Goal: Task Accomplishment & Management: Manage account settings

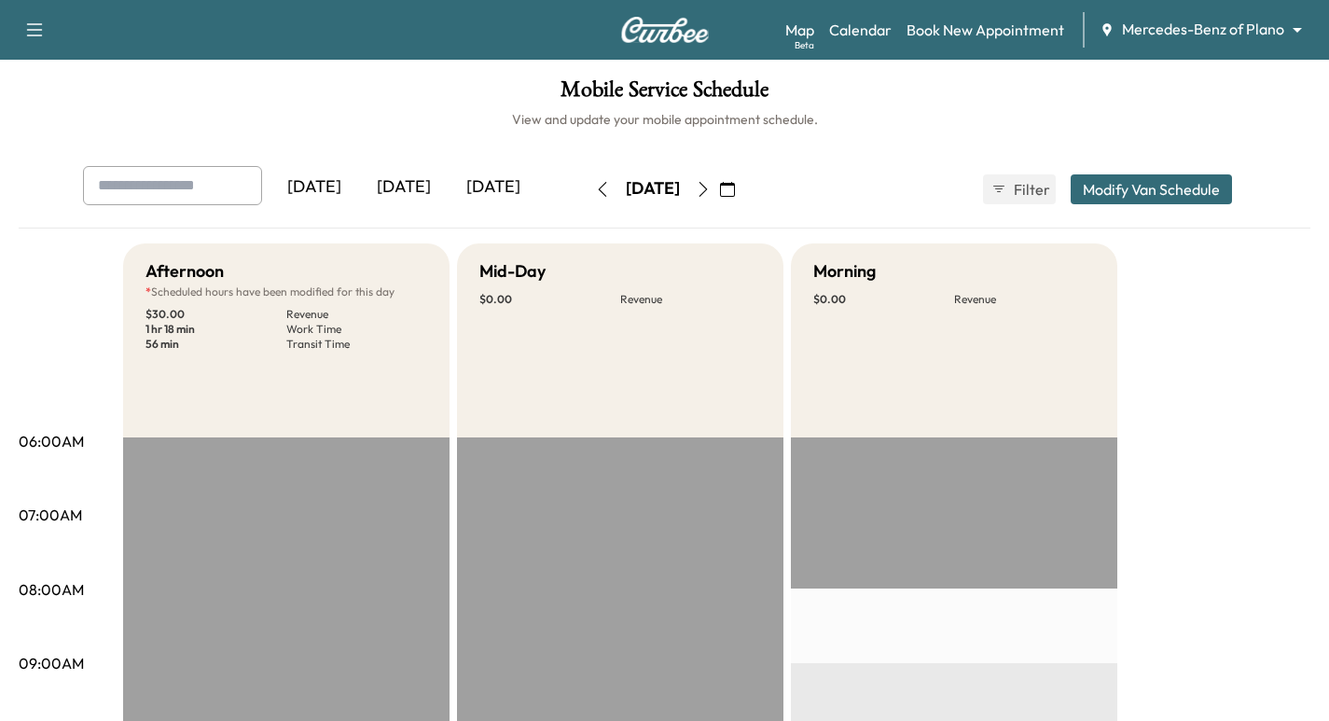
click at [711, 187] on icon "button" at bounding box center [703, 189] width 15 height 15
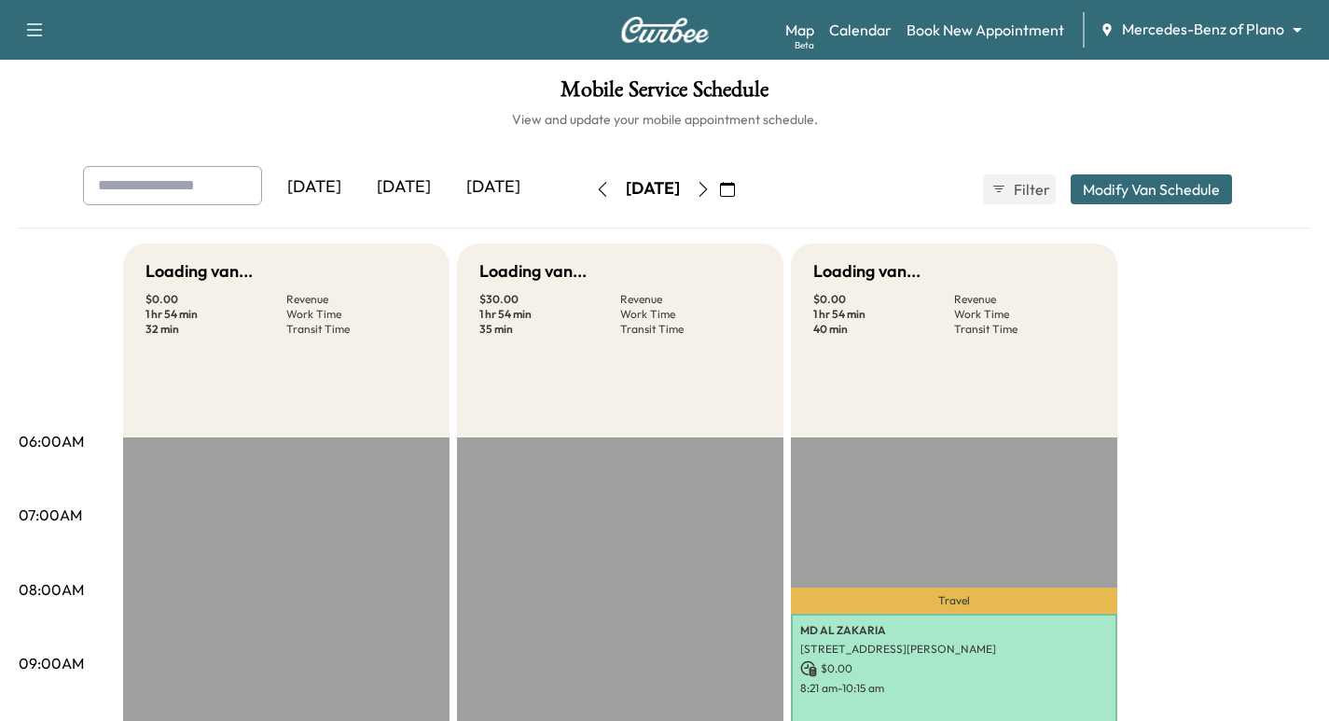
click at [743, 187] on button "button" at bounding box center [728, 189] width 32 height 30
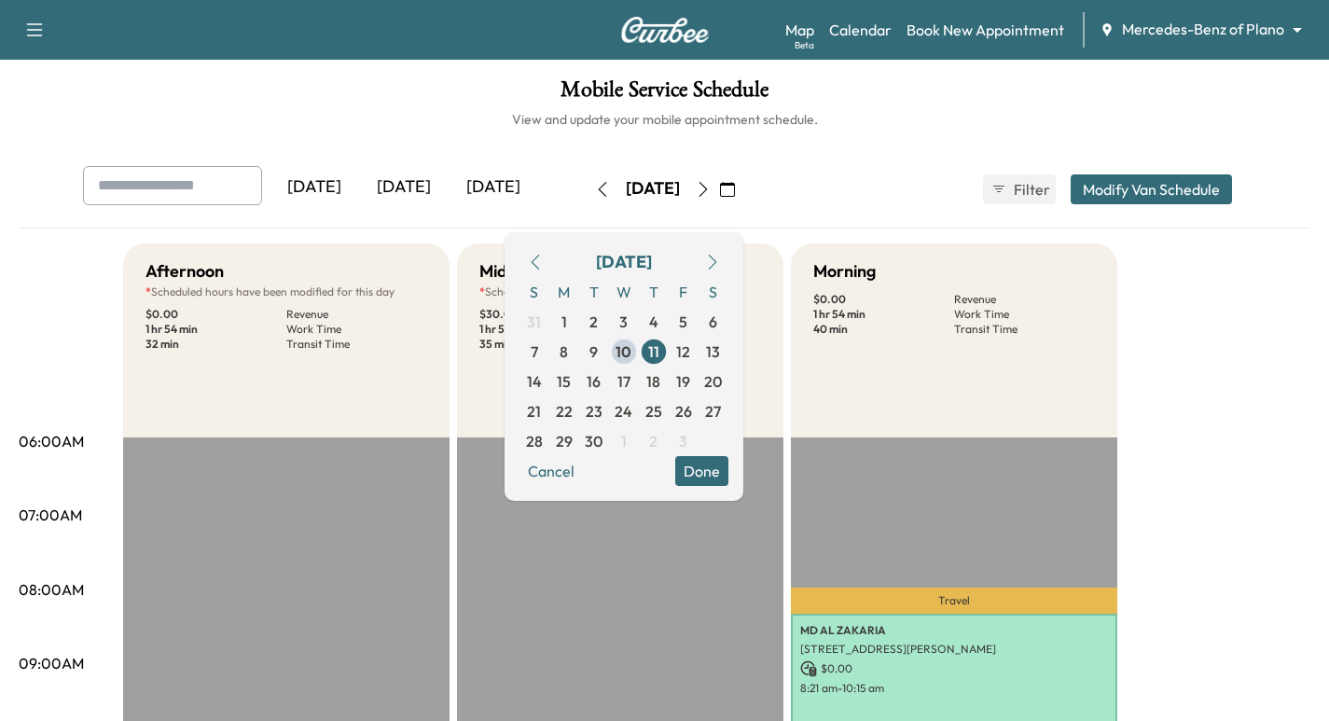
click at [711, 185] on icon "button" at bounding box center [703, 189] width 15 height 15
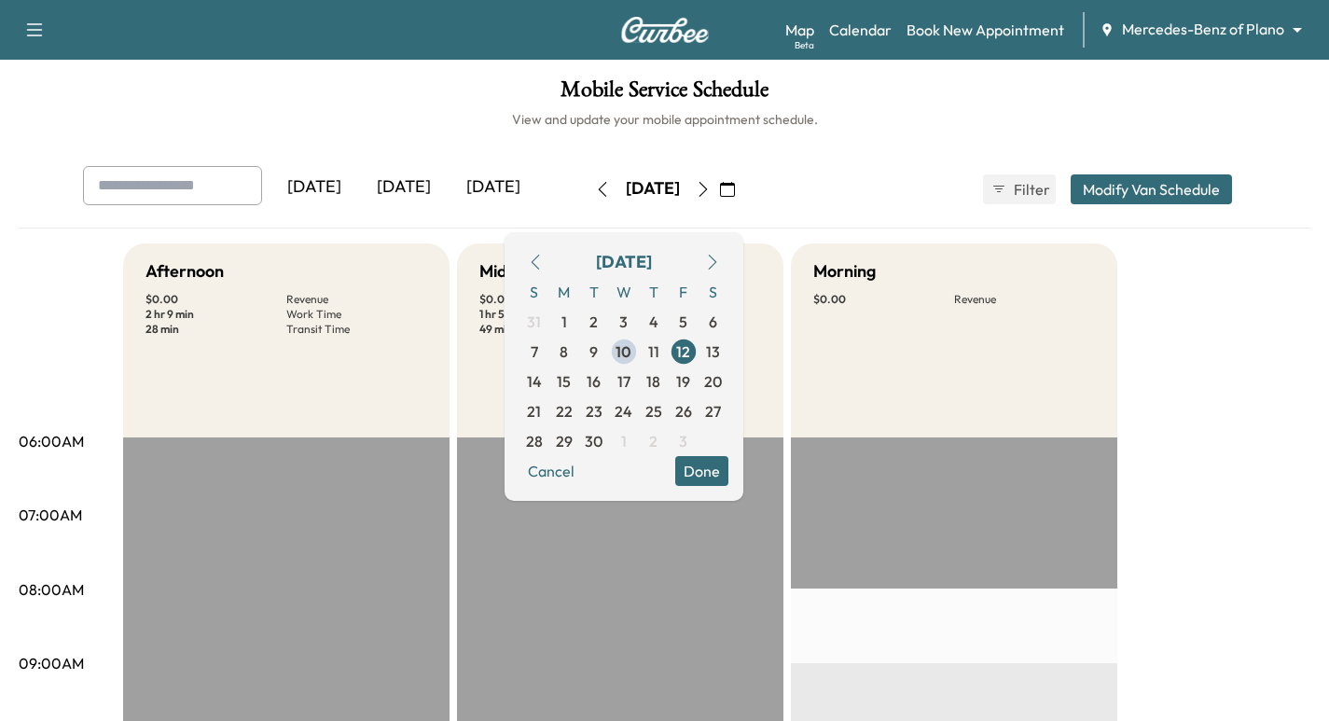
click at [728, 474] on button "Done" at bounding box center [701, 471] width 53 height 30
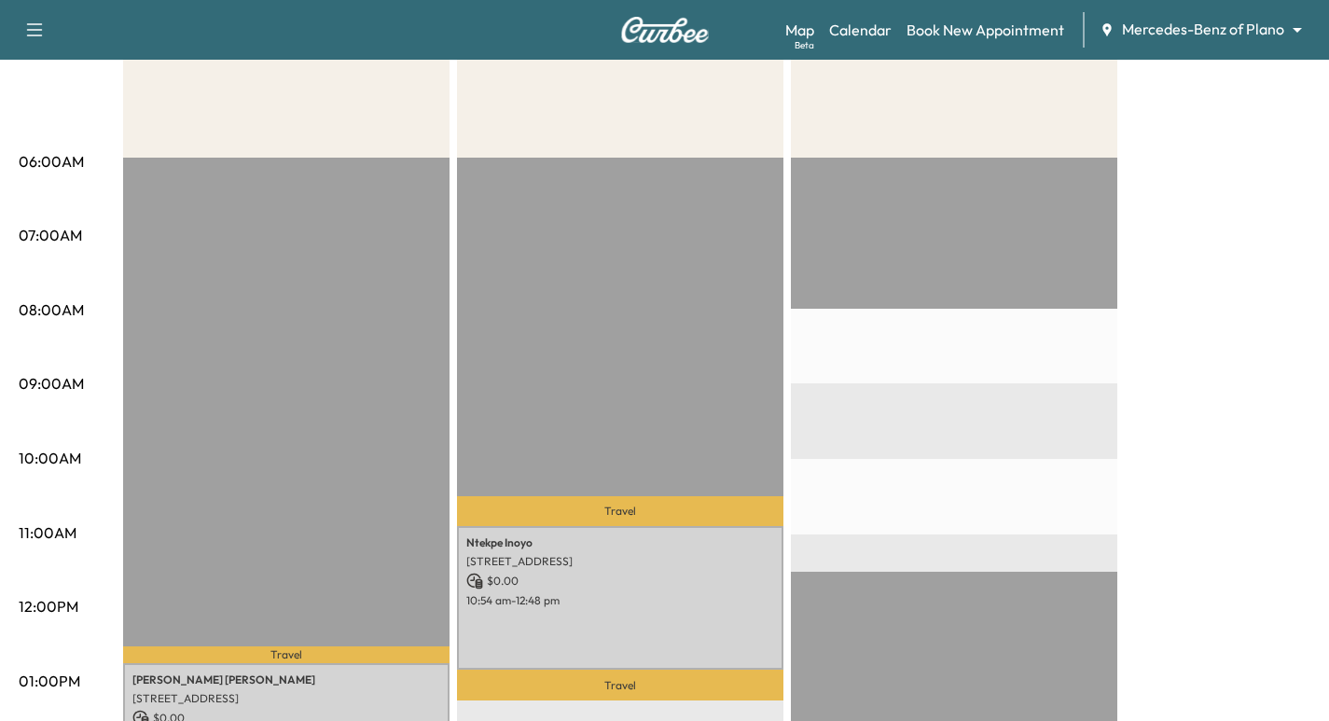
scroll to position [373, 0]
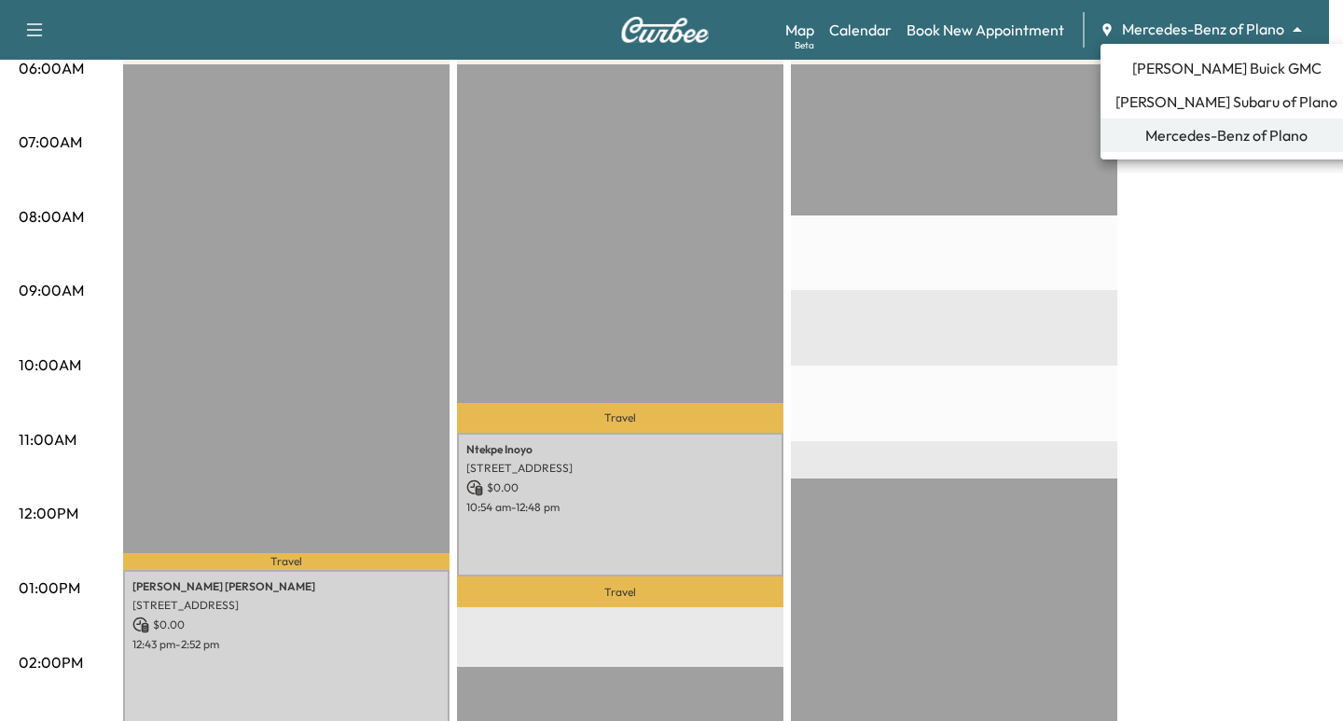
click at [1221, 68] on span "[PERSON_NAME] Buick GMC" at bounding box center [1226, 68] width 189 height 22
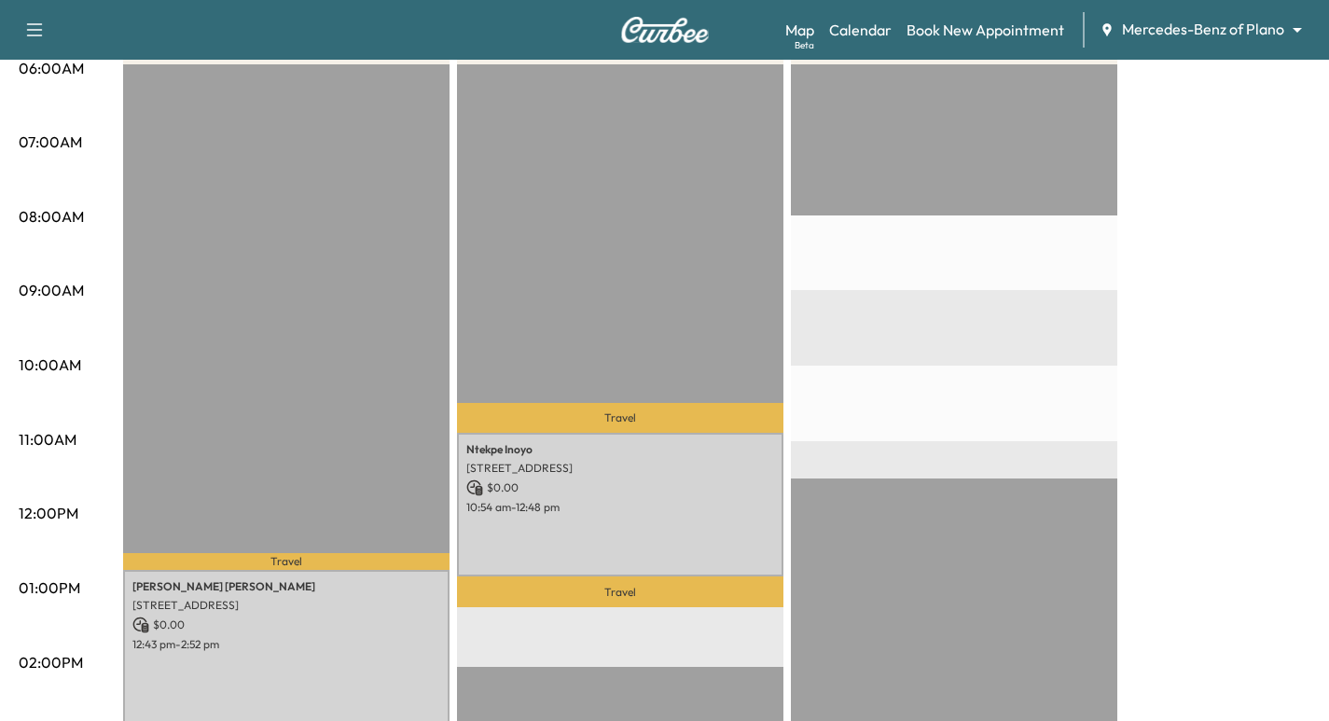
scroll to position [0, 0]
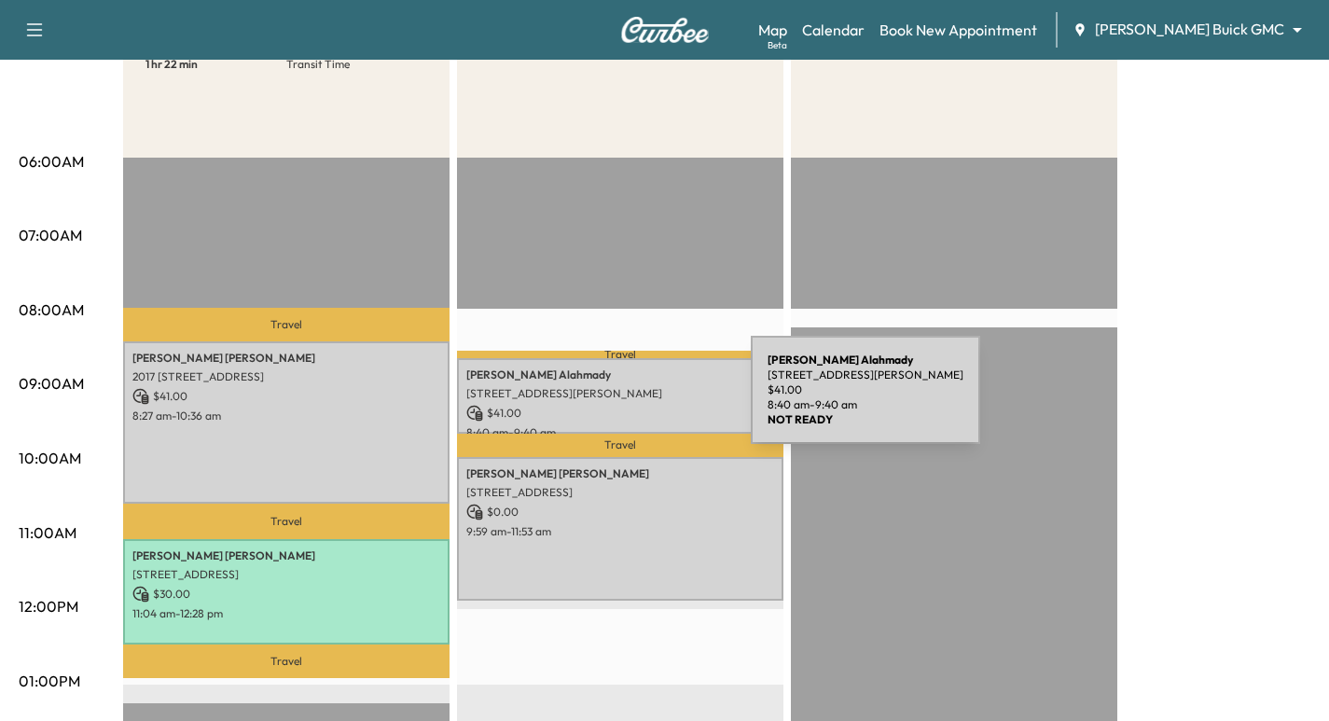
scroll to position [187, 0]
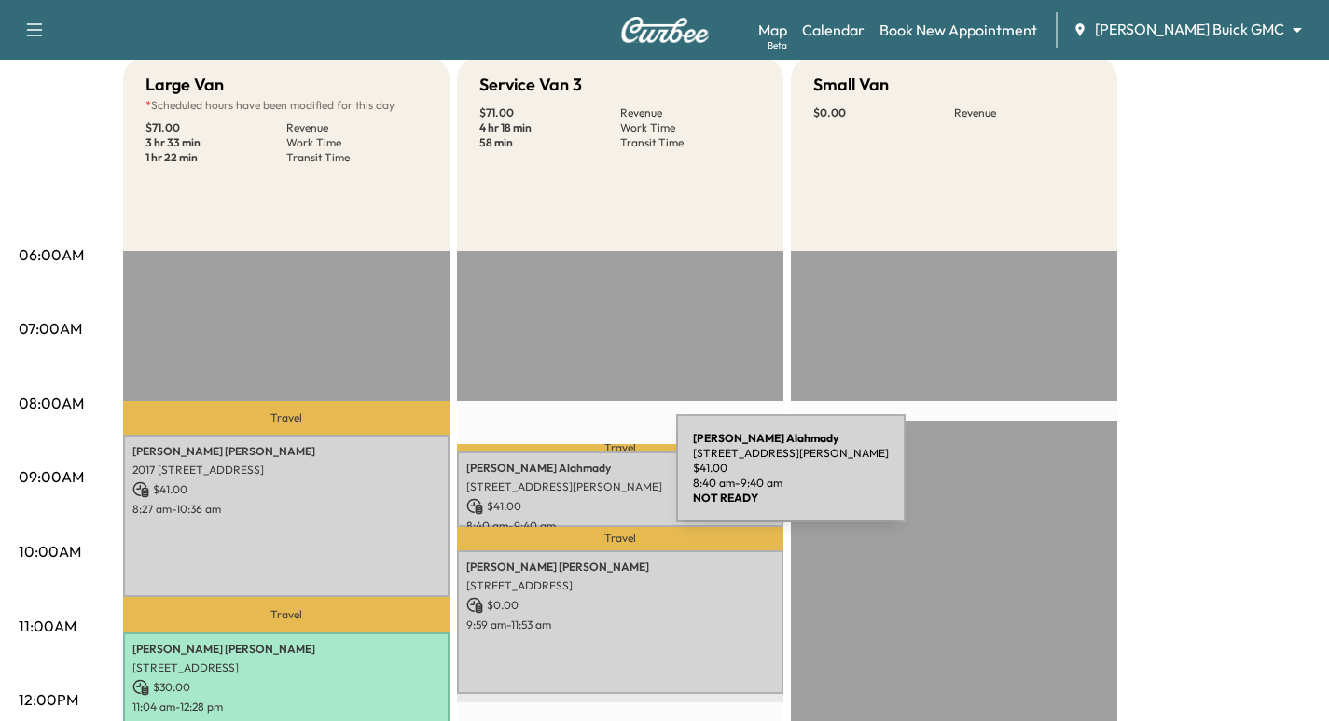
click at [536, 479] on p "[STREET_ADDRESS][PERSON_NAME]" at bounding box center [620, 486] width 308 height 15
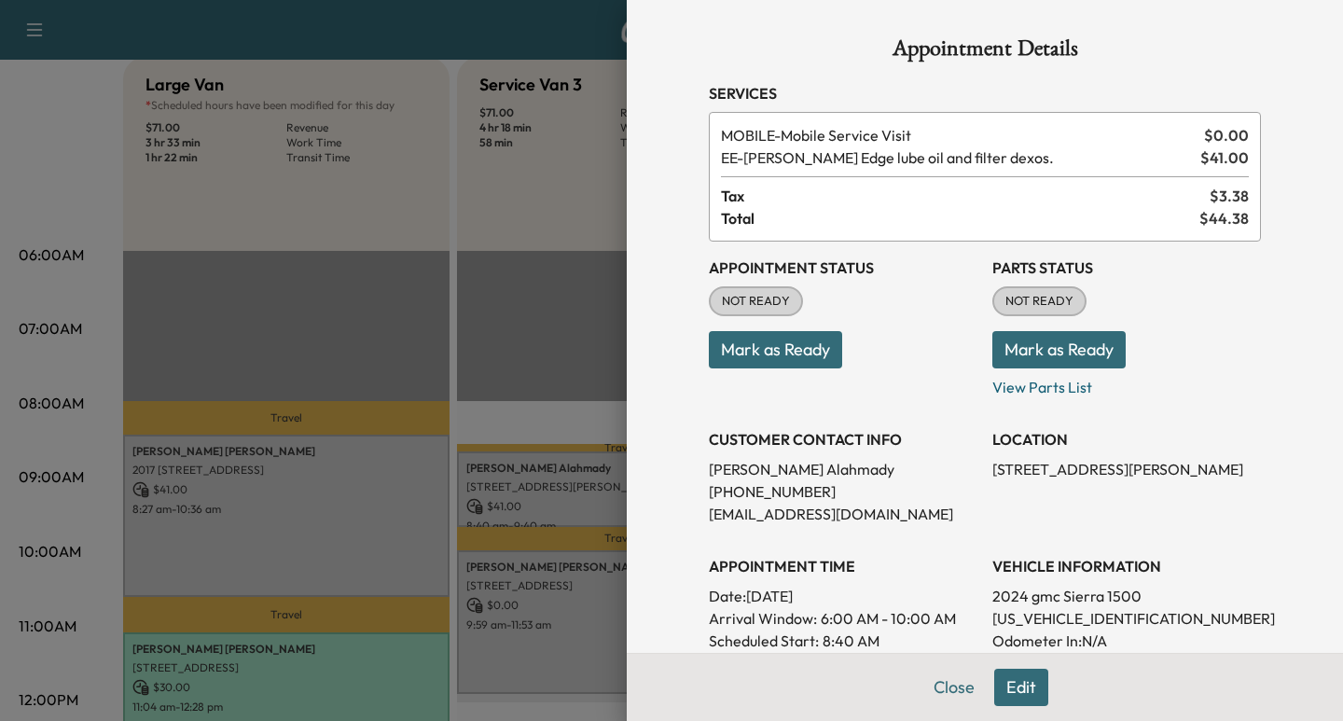
click at [546, 493] on div at bounding box center [671, 360] width 1343 height 721
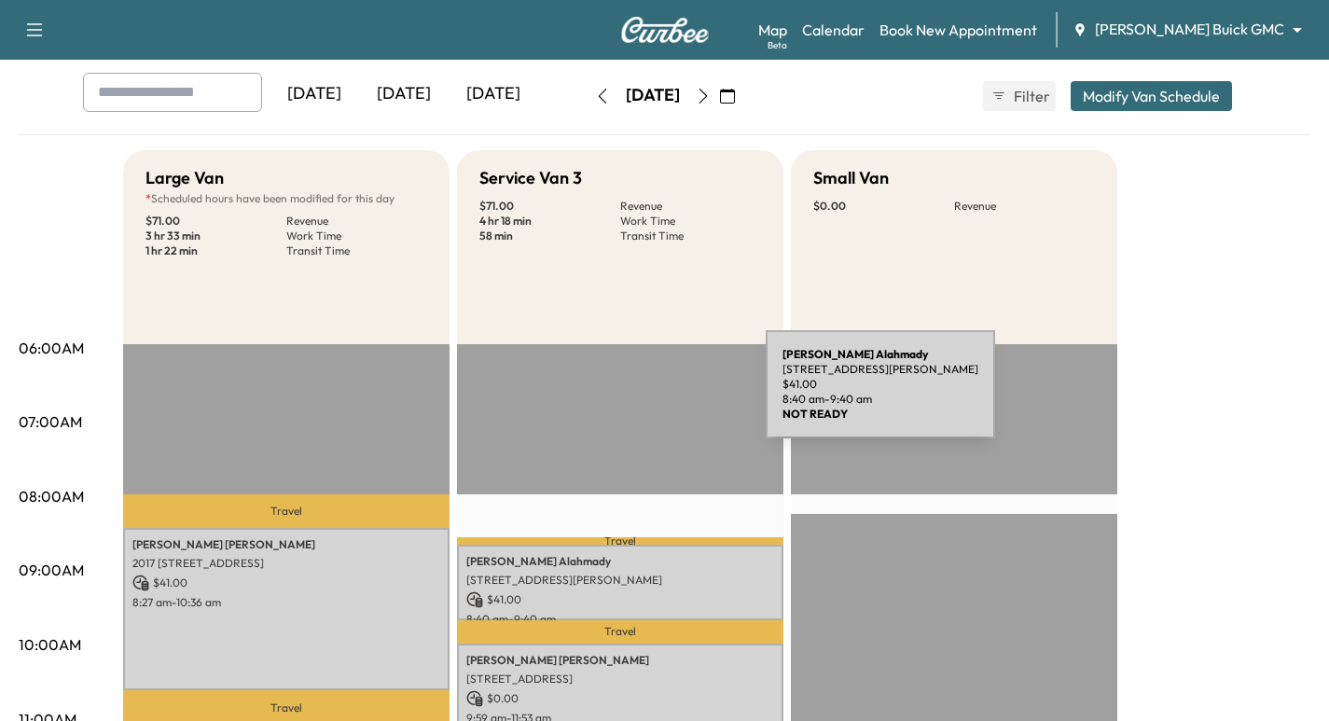
scroll to position [0, 0]
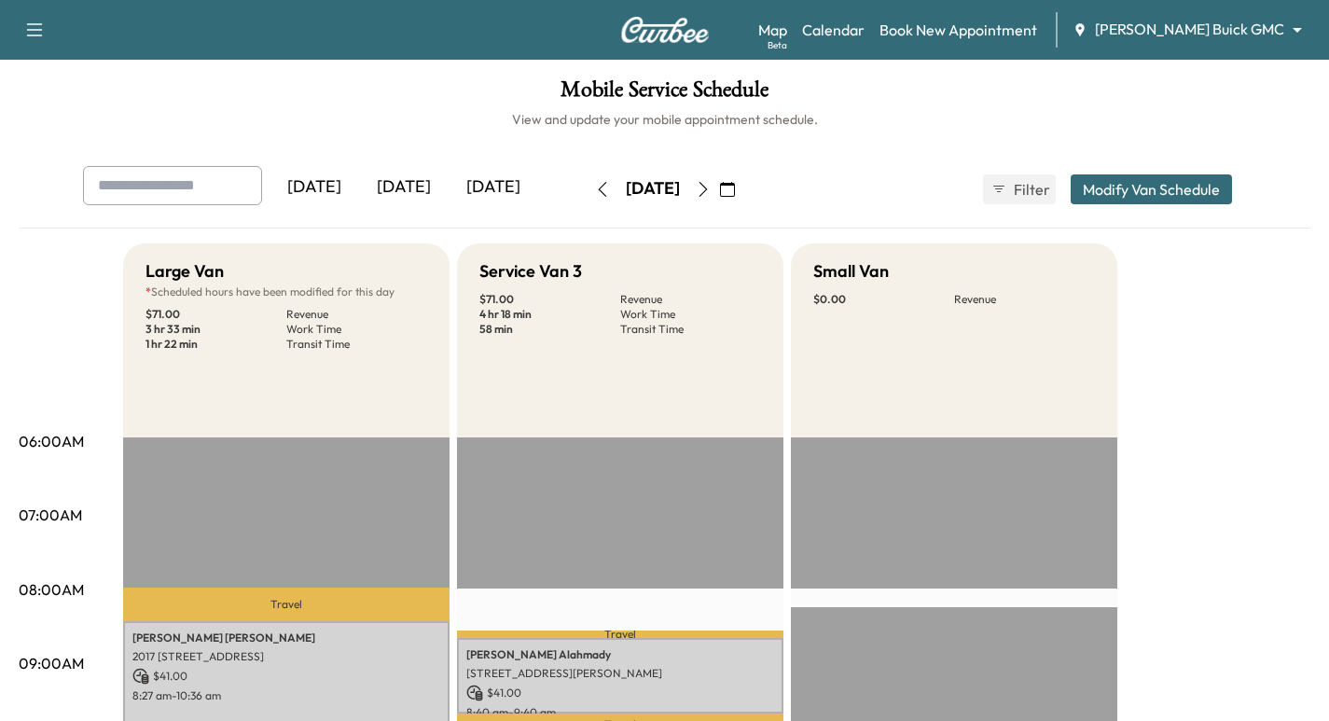
click at [595, 183] on icon "button" at bounding box center [602, 189] width 15 height 15
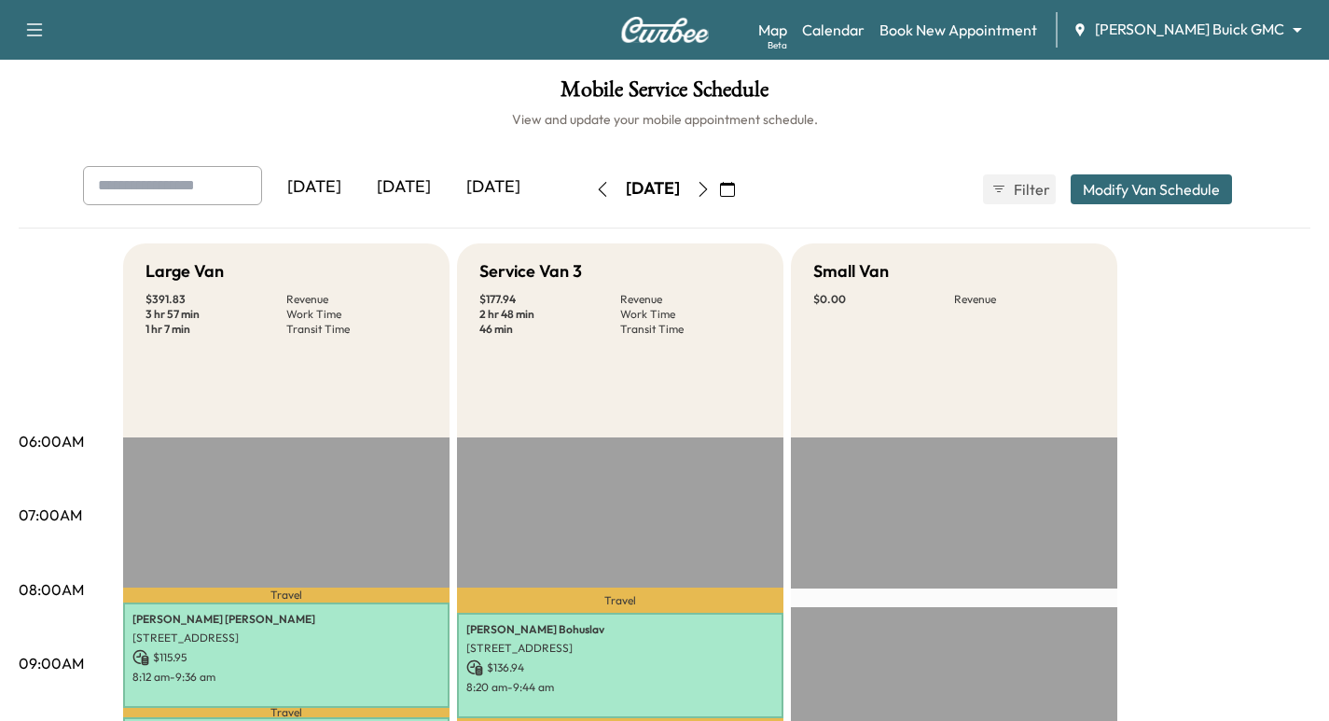
scroll to position [93, 0]
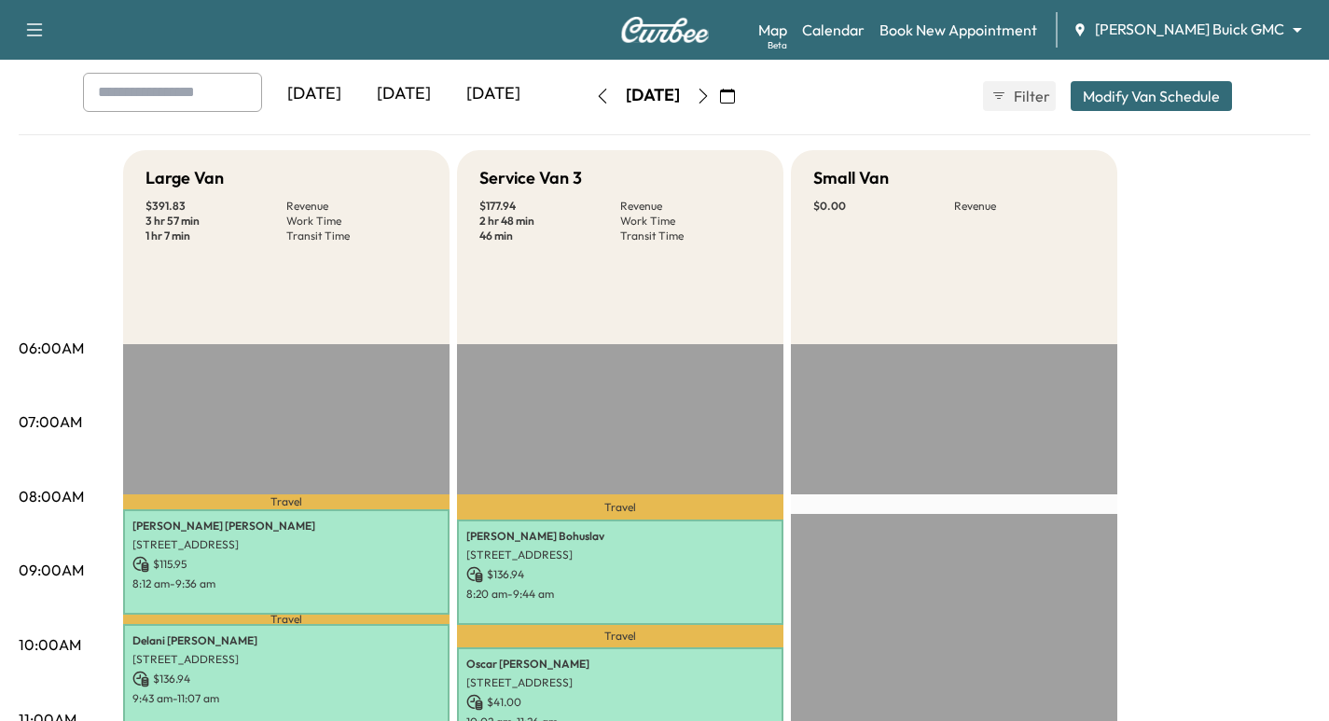
click at [711, 98] on icon "button" at bounding box center [703, 96] width 15 height 15
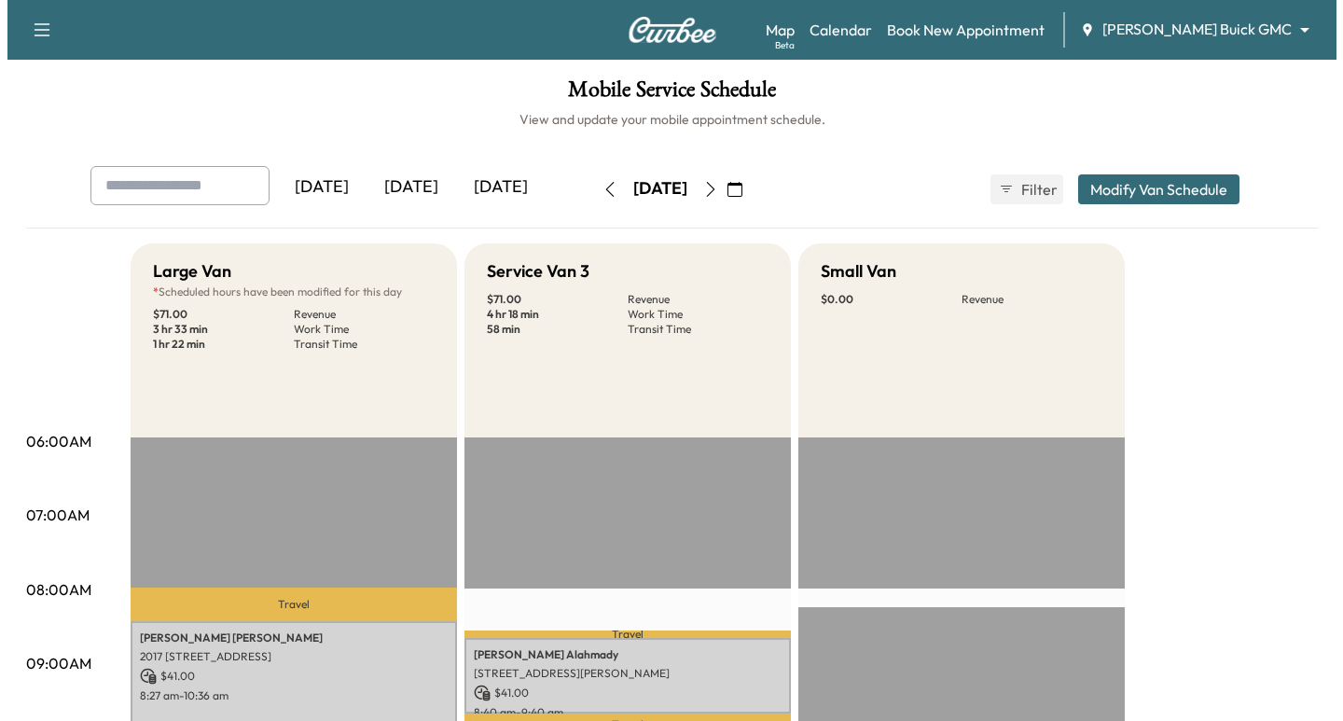
scroll to position [93, 0]
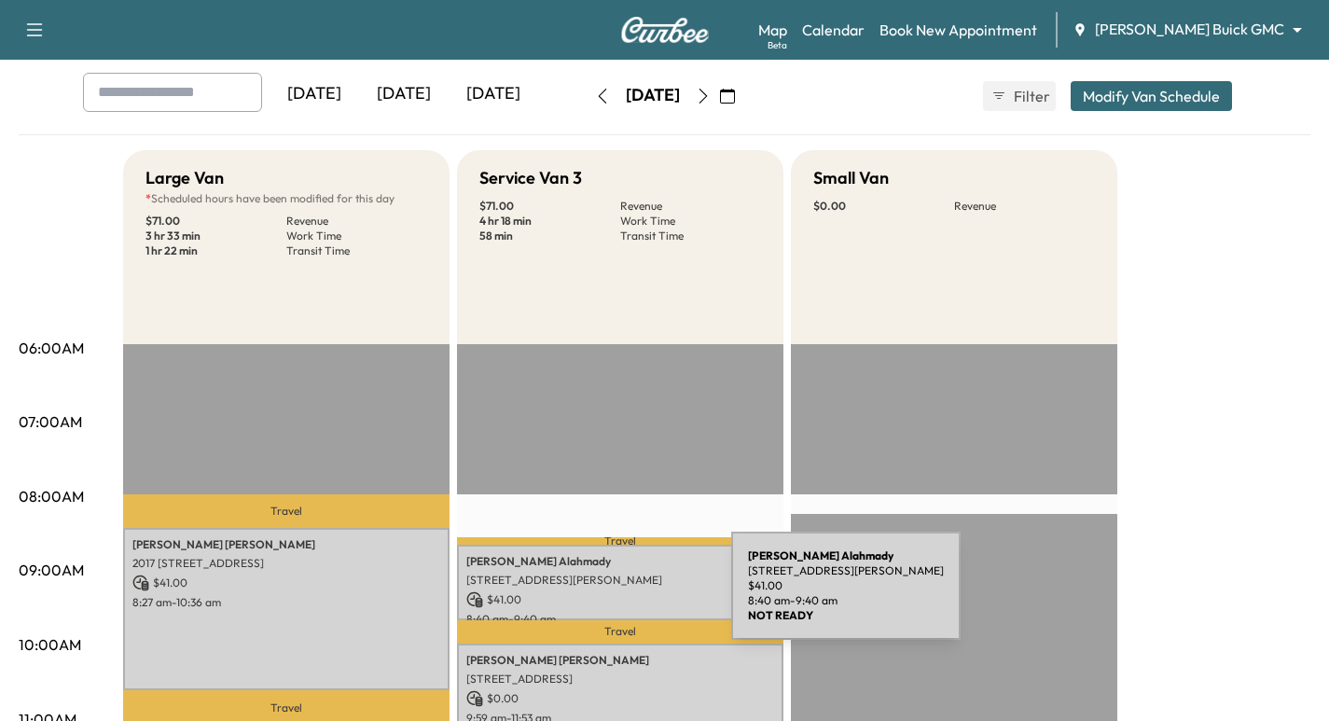
click at [589, 581] on p "[STREET_ADDRESS][PERSON_NAME]" at bounding box center [620, 580] width 308 height 15
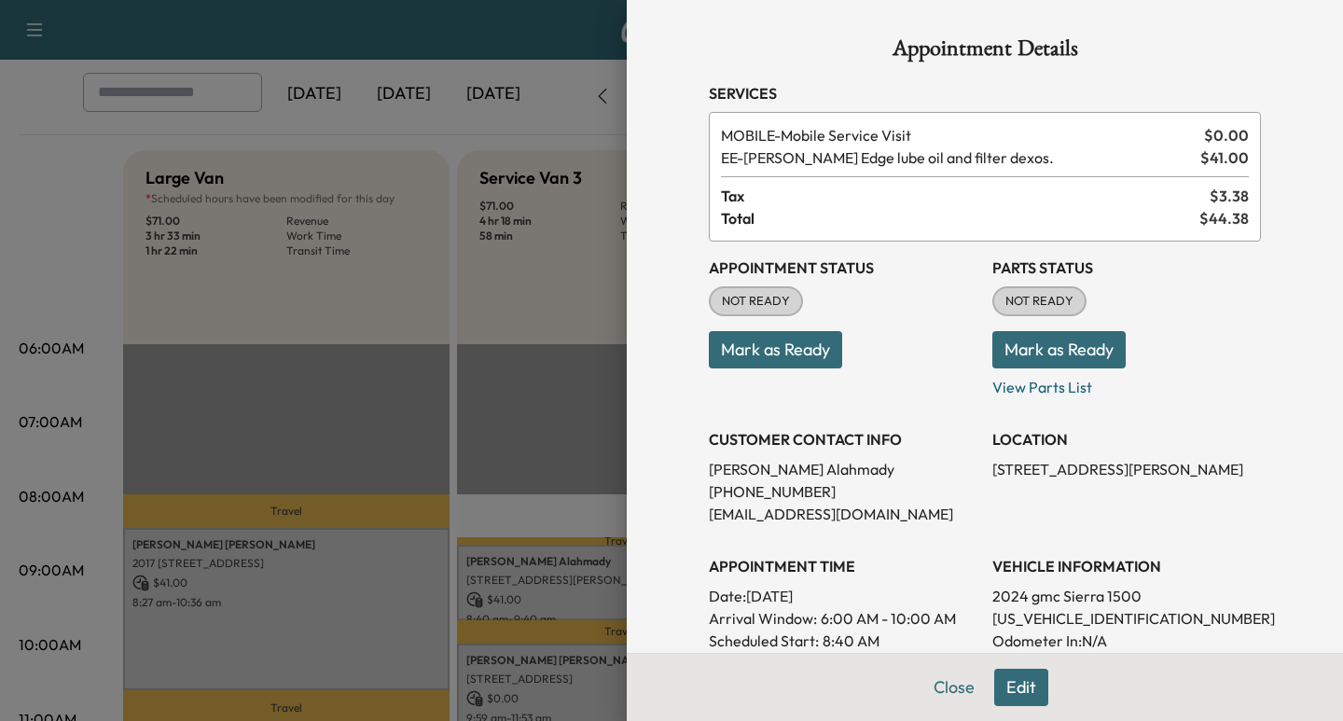
click at [1001, 683] on button "Edit" at bounding box center [1021, 687] width 54 height 37
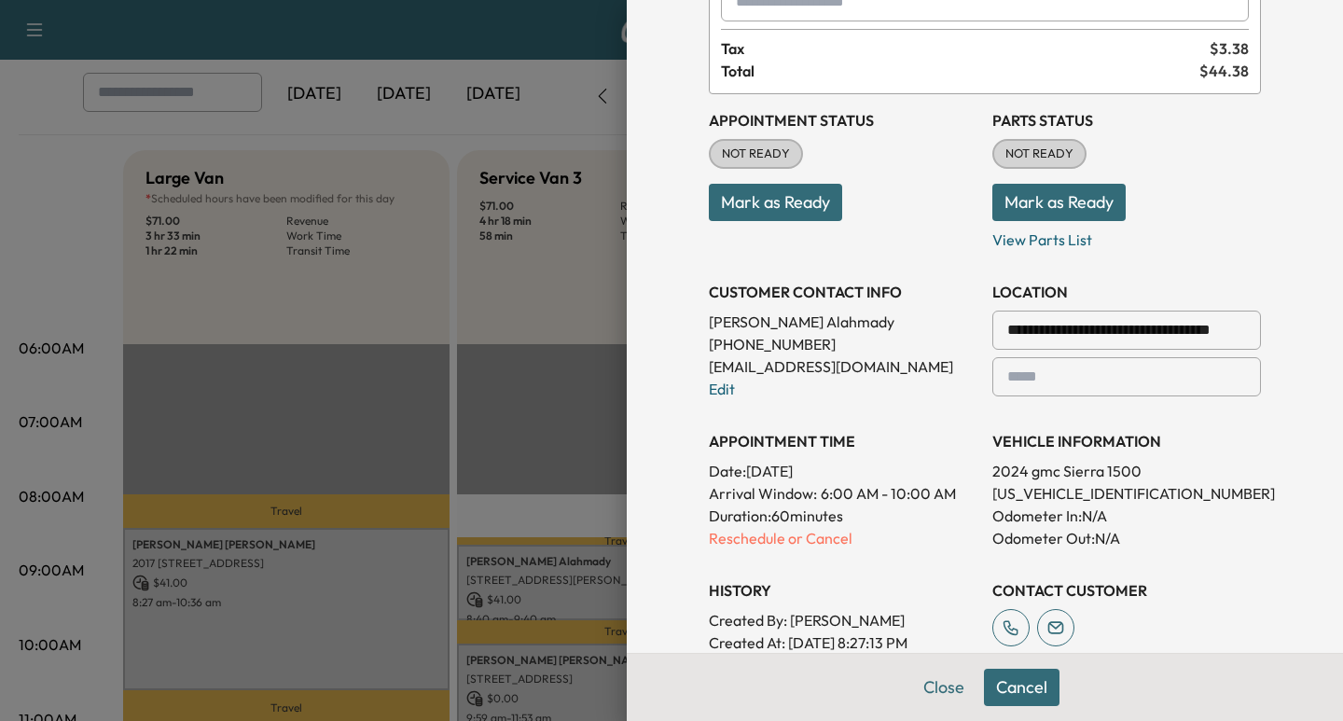
scroll to position [280, 0]
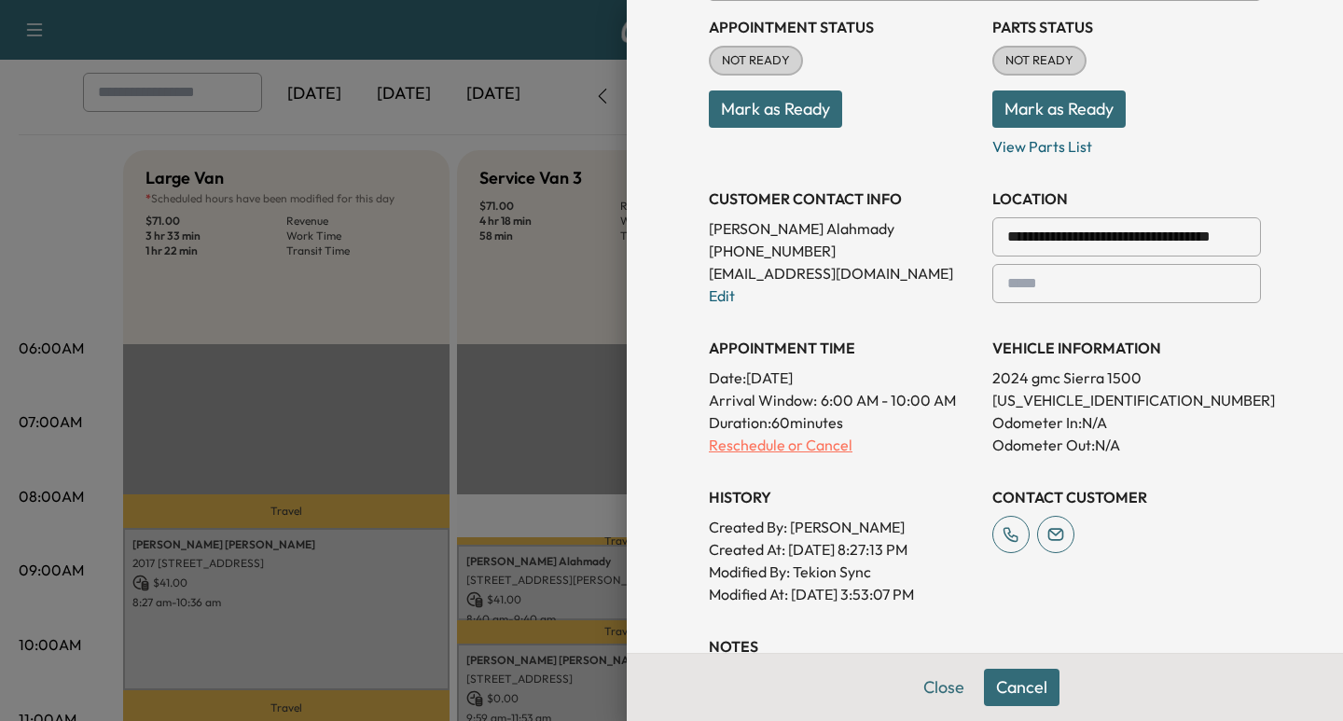
click at [807, 448] on p "Reschedule or Cancel" at bounding box center [843, 445] width 269 height 22
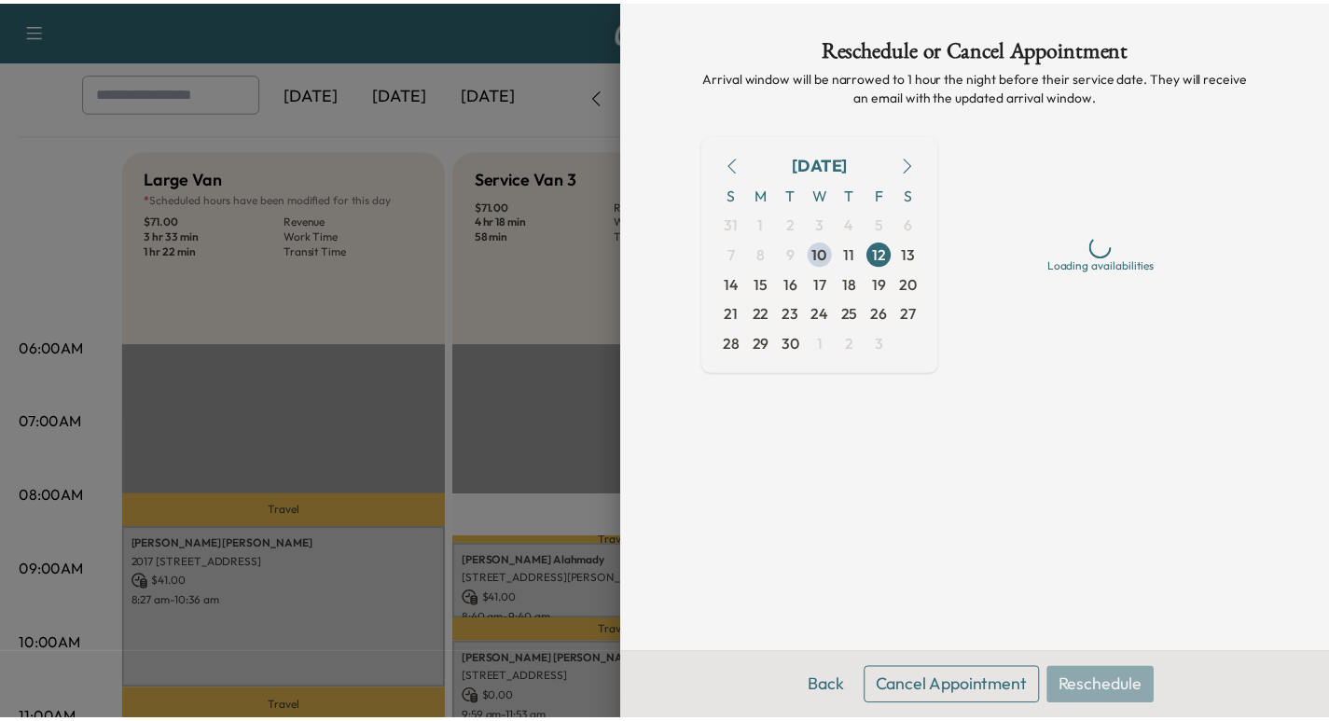
scroll to position [0, 0]
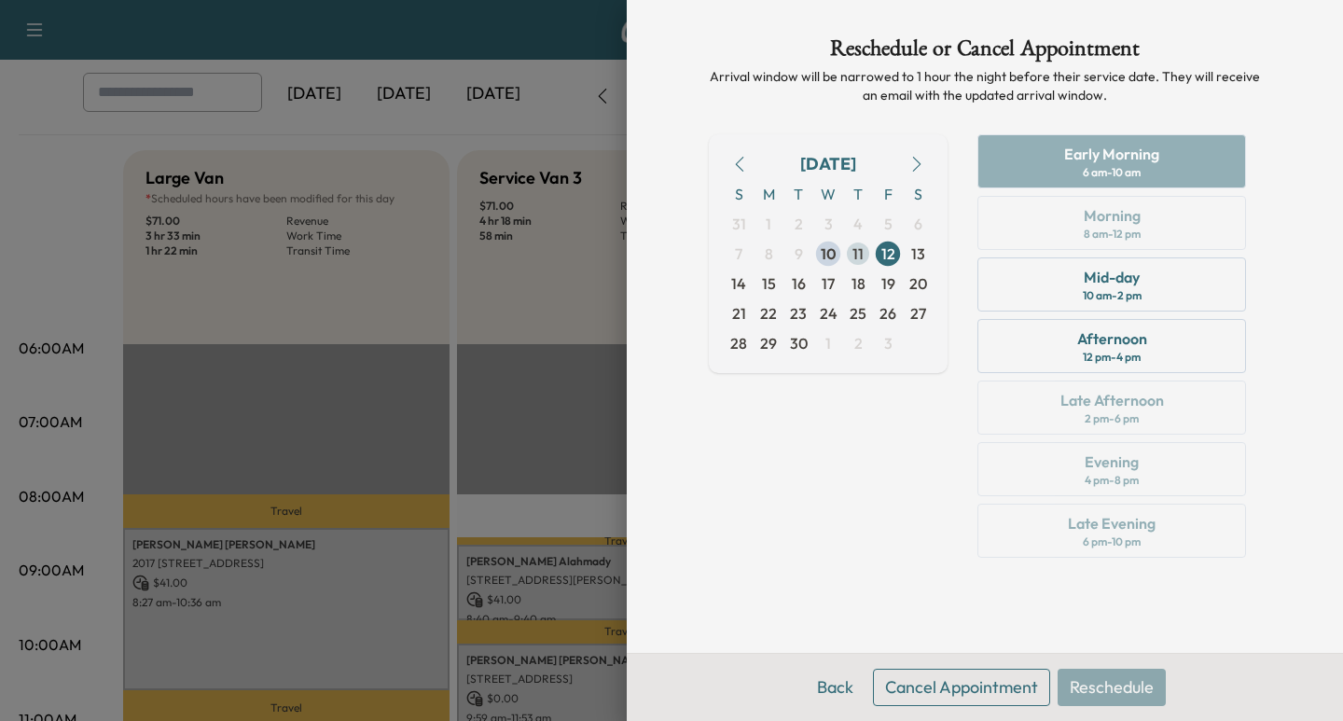
click at [858, 247] on span "11" at bounding box center [857, 253] width 11 height 22
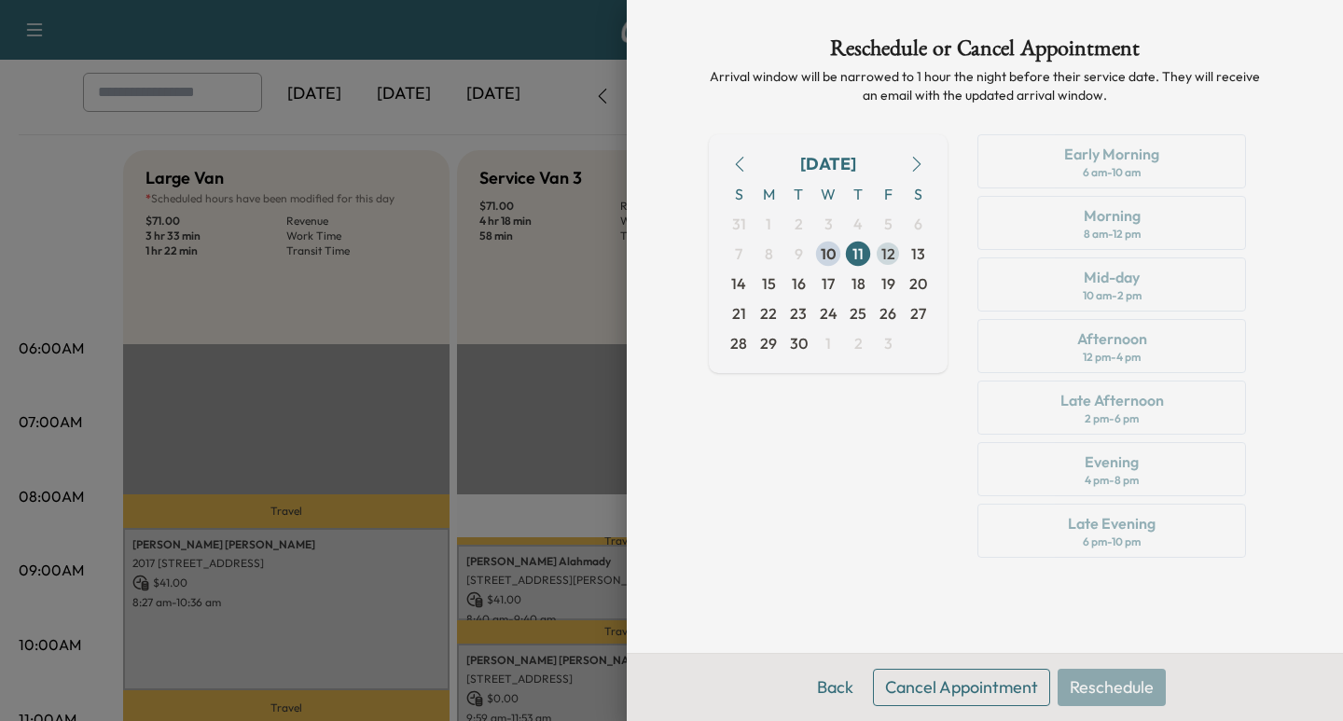
click at [886, 249] on span "12" at bounding box center [888, 253] width 14 height 22
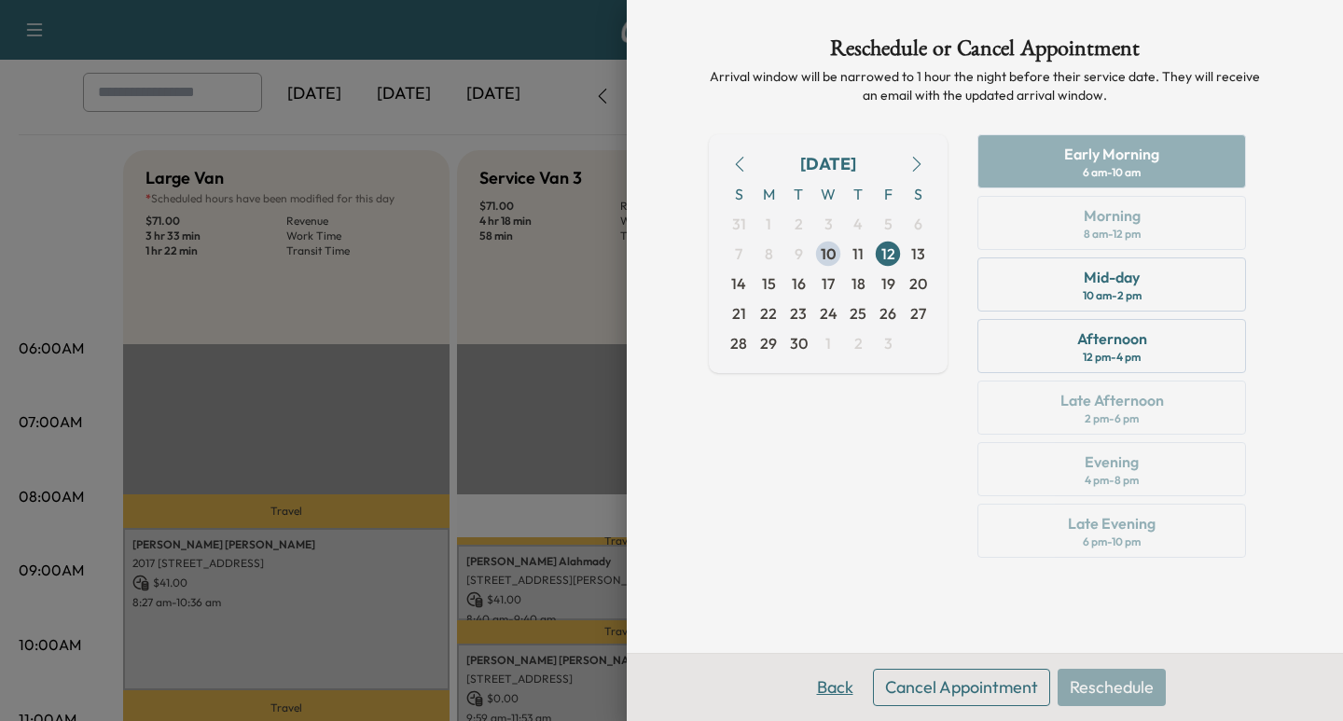
click at [846, 692] on button "Back" at bounding box center [835, 687] width 61 height 37
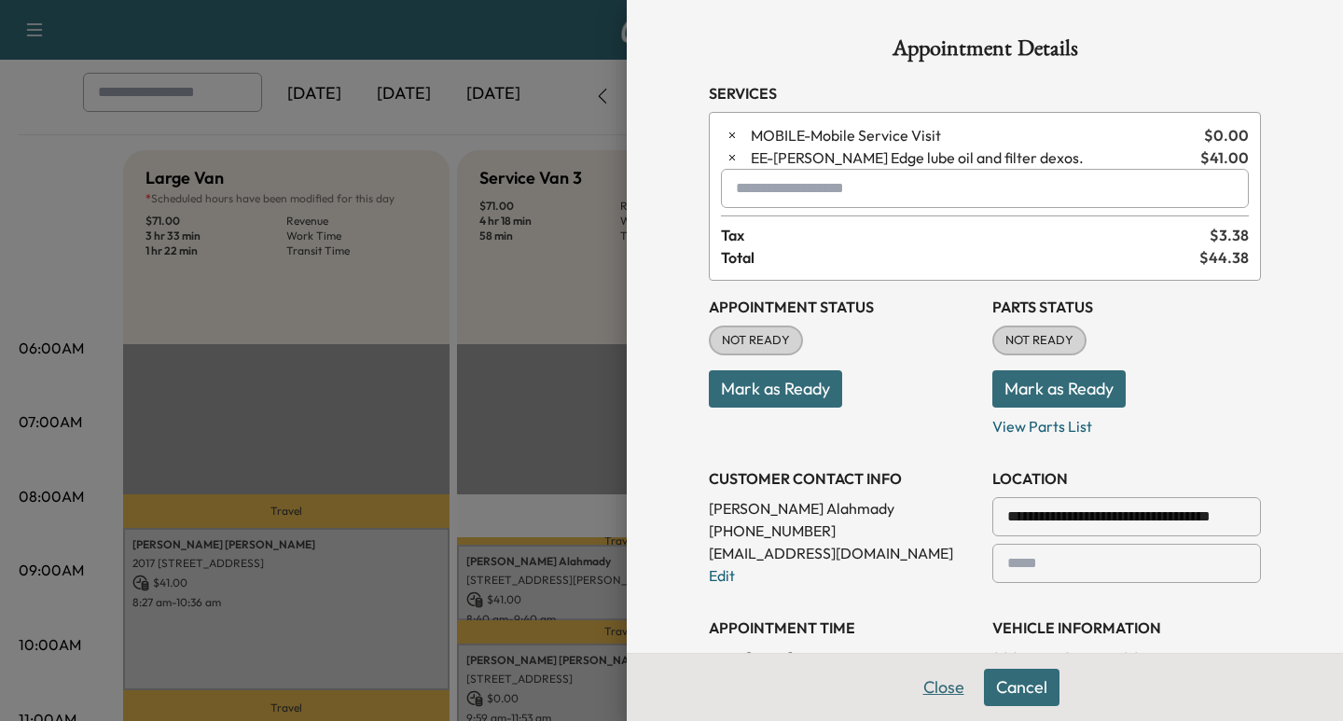
click at [915, 695] on button "Close" at bounding box center [943, 687] width 65 height 37
